Goal: Transaction & Acquisition: Purchase product/service

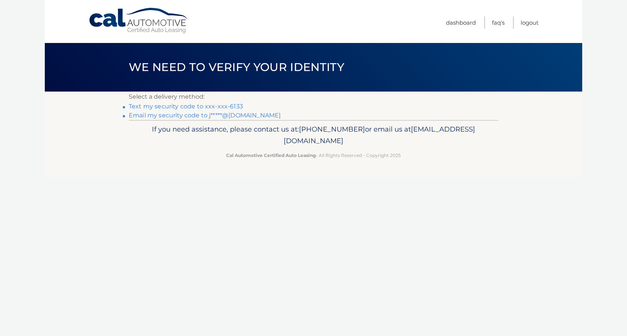
click at [220, 107] on link "Text my security code to xxx-xxx-6133" at bounding box center [186, 106] width 114 height 7
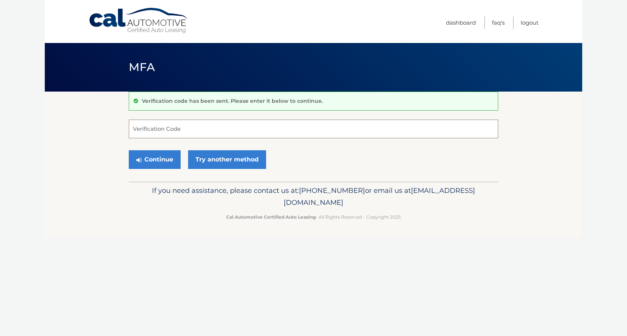
click at [181, 126] on input "Verification Code" at bounding box center [314, 128] width 370 height 19
type input "103034"
click at [160, 158] on button "Continue" at bounding box center [155, 159] width 52 height 19
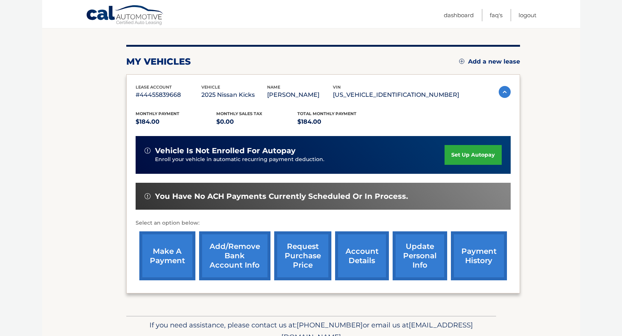
scroll to position [112, 0]
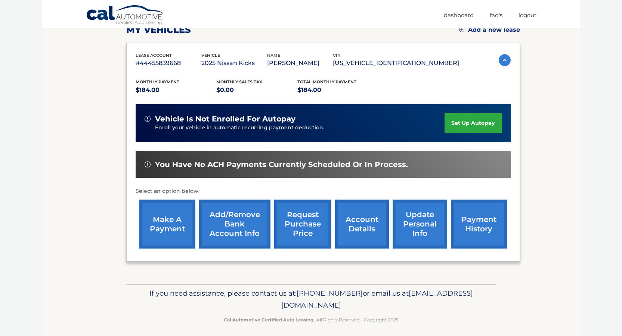
click at [165, 229] on link "make a payment" at bounding box center [167, 223] width 56 height 49
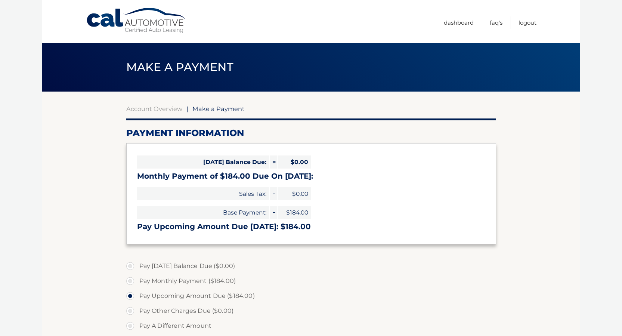
select select "M2JjNTQwYzItYjViYi00NWQ0LTg0MjYtZTBlZDYwMTkxZTAx"
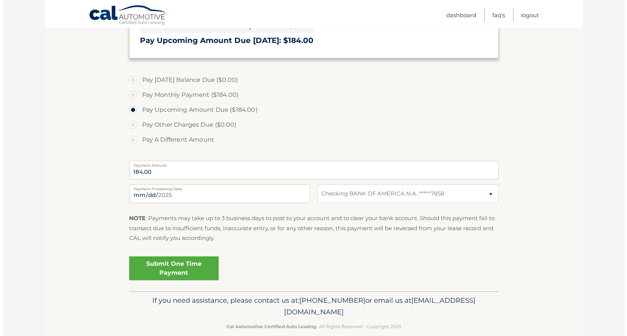
scroll to position [187, 0]
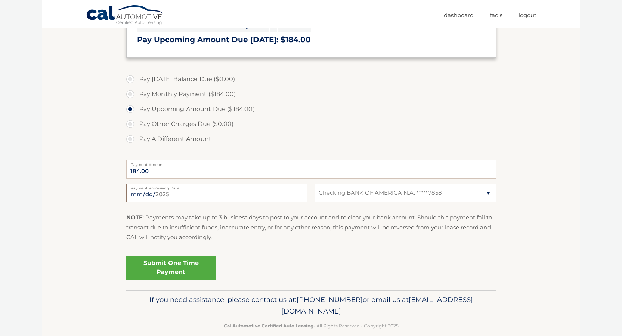
click at [187, 194] on input "2025-09-24" at bounding box center [216, 192] width 181 height 19
type input "2025-09-26"
click at [164, 268] on link "Submit One Time Payment" at bounding box center [171, 267] width 90 height 24
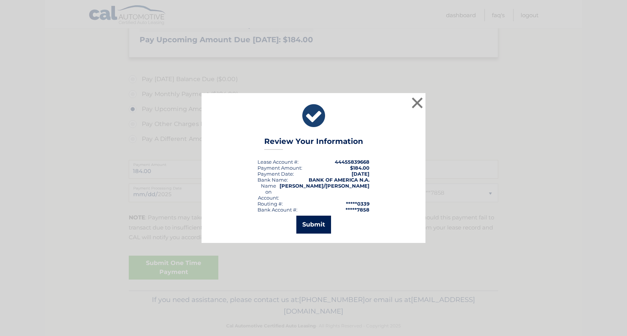
click at [313, 220] on button "Submit" at bounding box center [313, 224] width 35 height 18
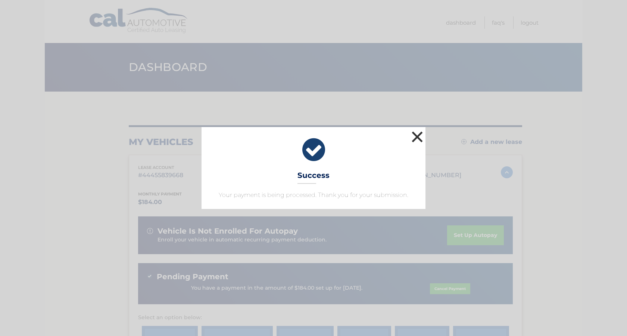
click at [415, 135] on button "×" at bounding box center [417, 136] width 15 height 15
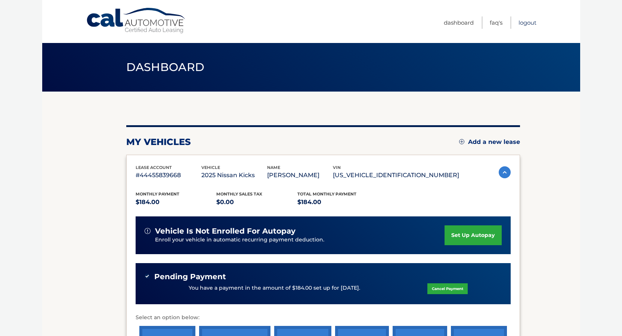
click at [528, 25] on link "Logout" at bounding box center [527, 22] width 18 height 12
